Goal: Navigation & Orientation: Find specific page/section

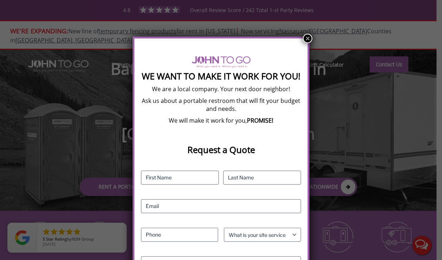
click at [301, 42] on div "We Want To Make It Work For You! We are a local company. Your next door neighbo…" at bounding box center [221, 202] width 177 height 331
click at [307, 35] on button "×" at bounding box center [308, 39] width 10 height 10
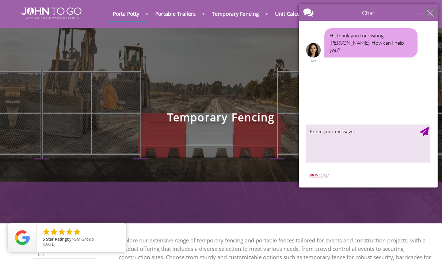
click at [430, 15] on div "close" at bounding box center [430, 12] width 7 height 7
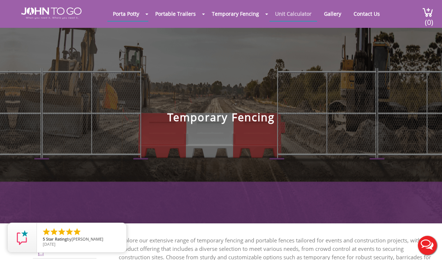
click at [290, 18] on link "Unit Calculator" at bounding box center [294, 14] width 48 height 14
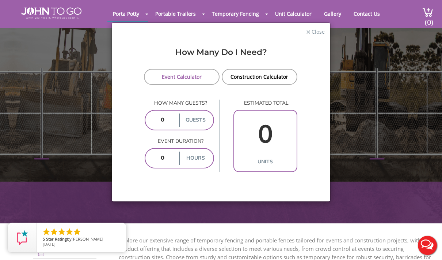
click at [330, 16] on div "× Close How Many Do I Need? Event Calculator Construction Calculator How many g…" at bounding box center [221, 130] width 442 height 260
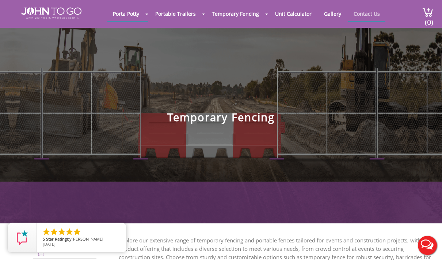
click at [375, 16] on link "Contact Us" at bounding box center [366, 14] width 37 height 14
